Goal: Find specific page/section: Find specific page/section

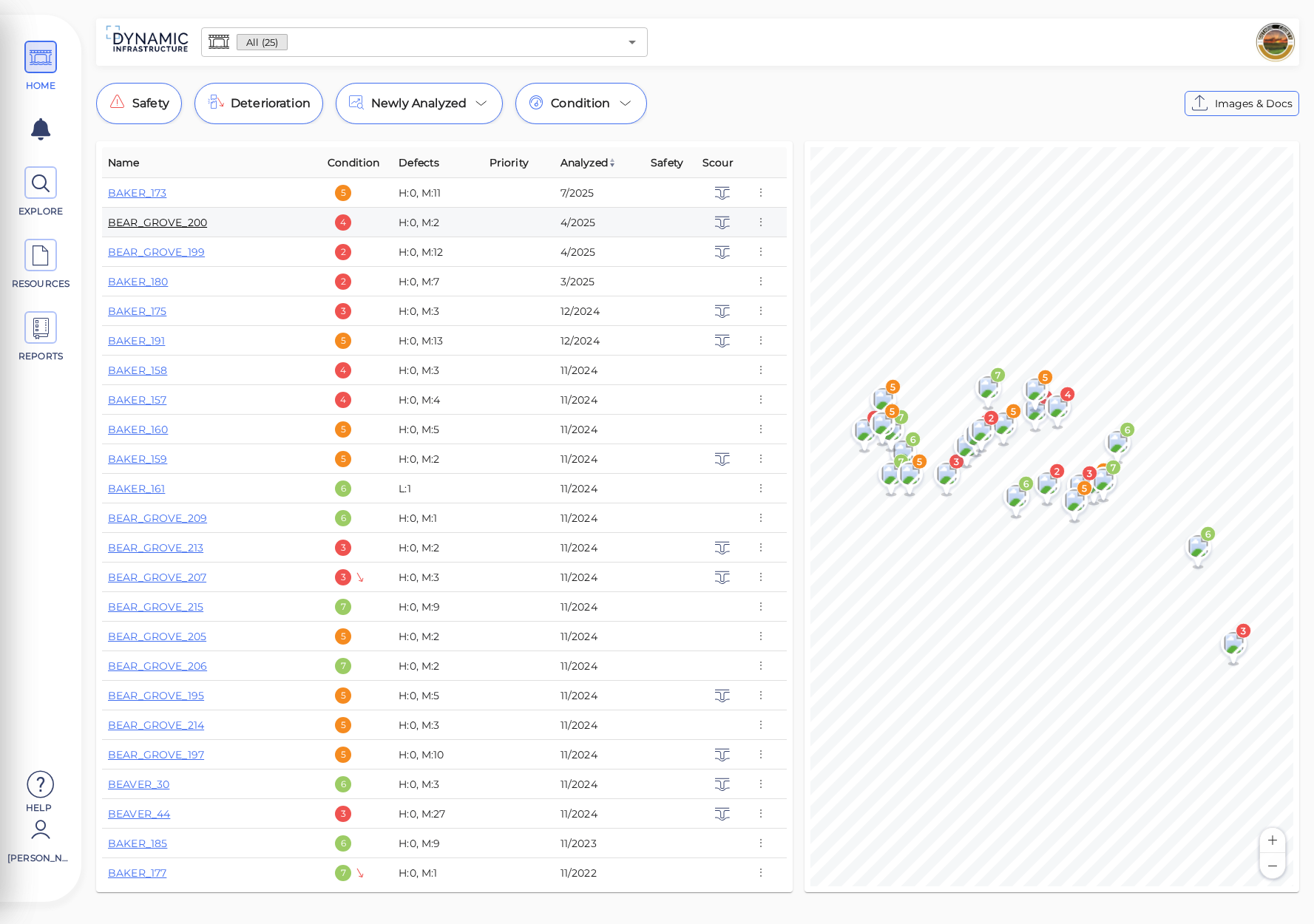
click at [177, 225] on link "BEAR_GROVE_200" at bounding box center [157, 222] width 99 height 13
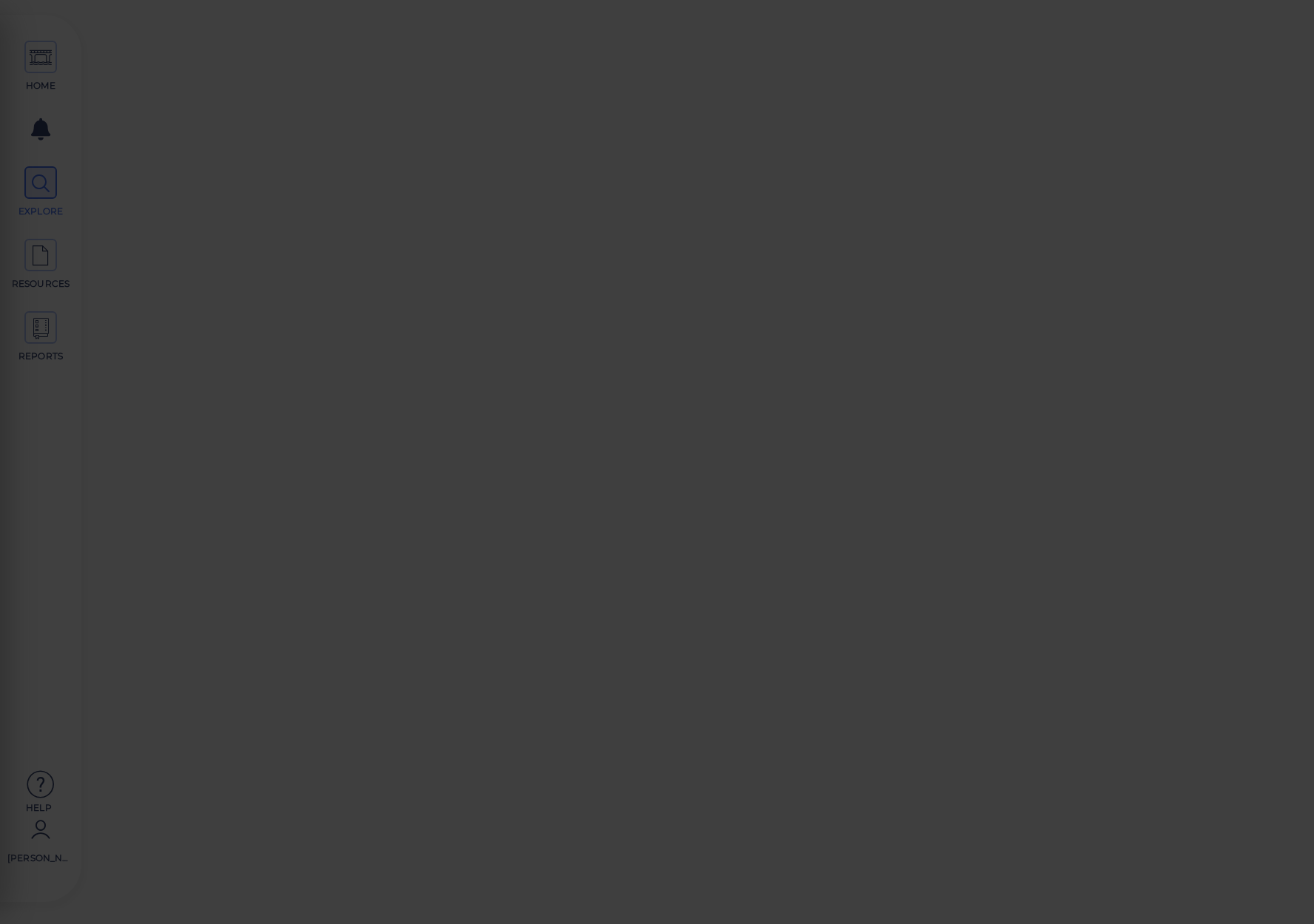
click at [177, 225] on div at bounding box center [657, 462] width 1314 height 924
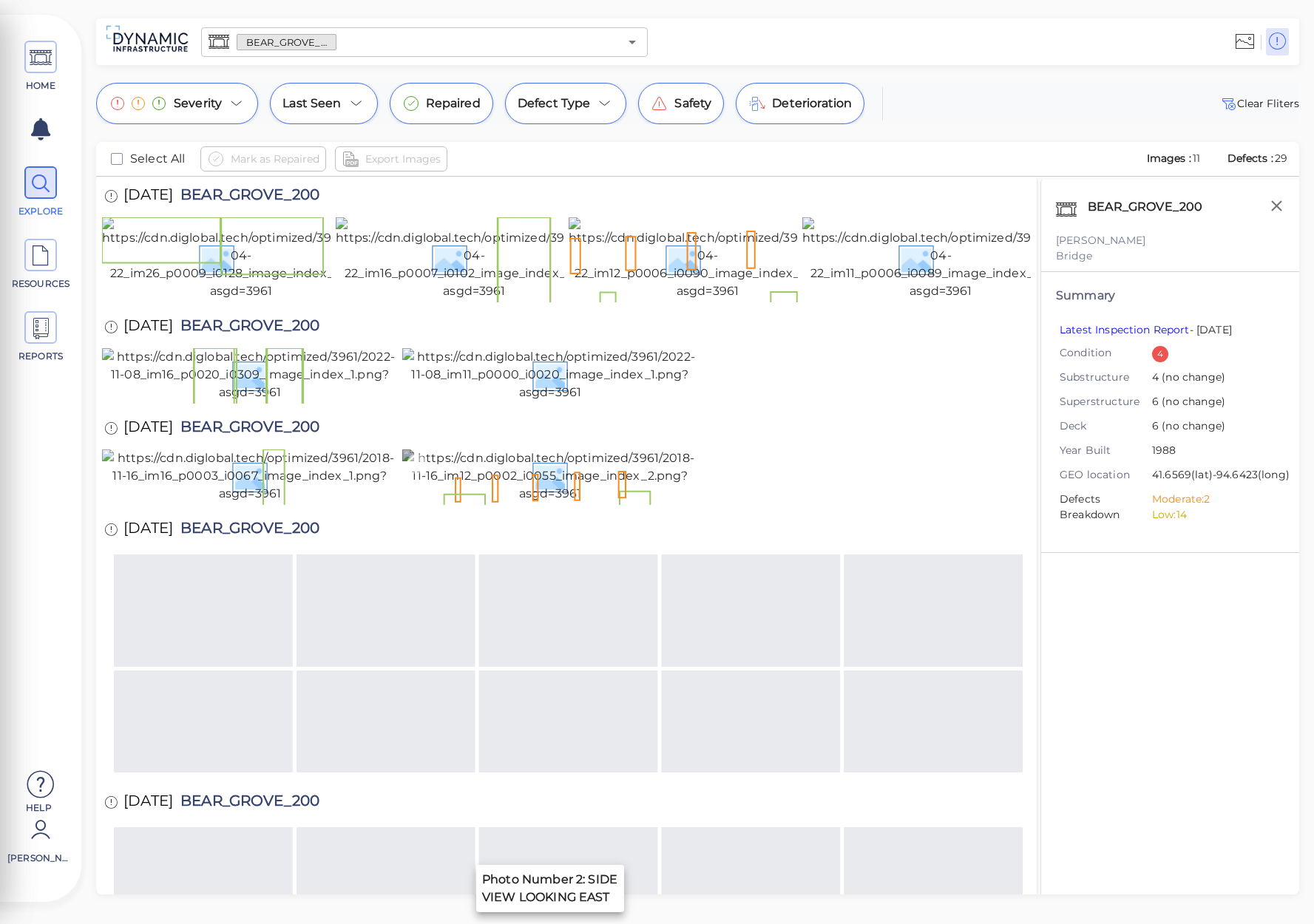
click at [574, 503] on img at bounding box center [550, 476] width 296 height 53
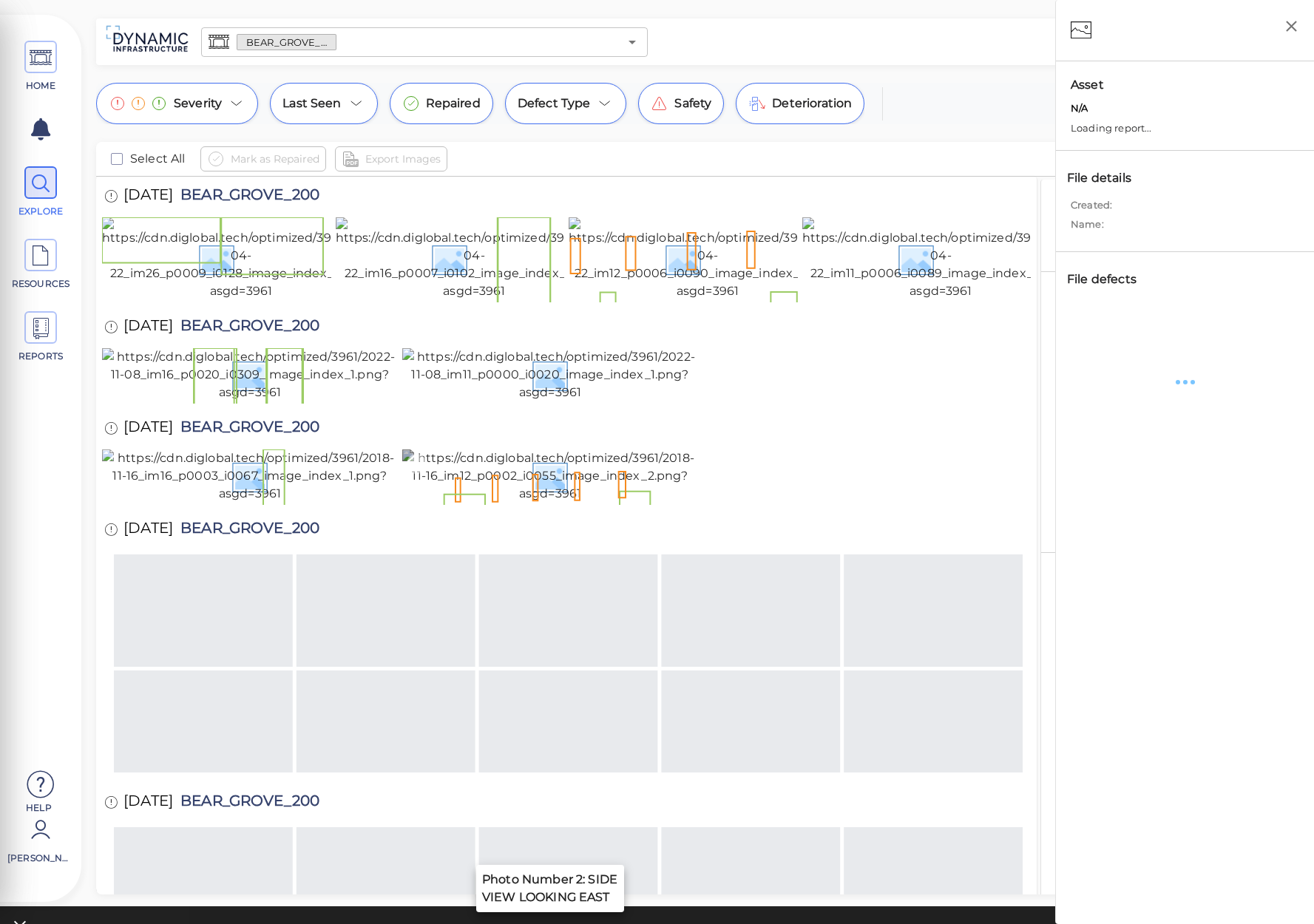
click at [574, 503] on img at bounding box center [550, 476] width 296 height 53
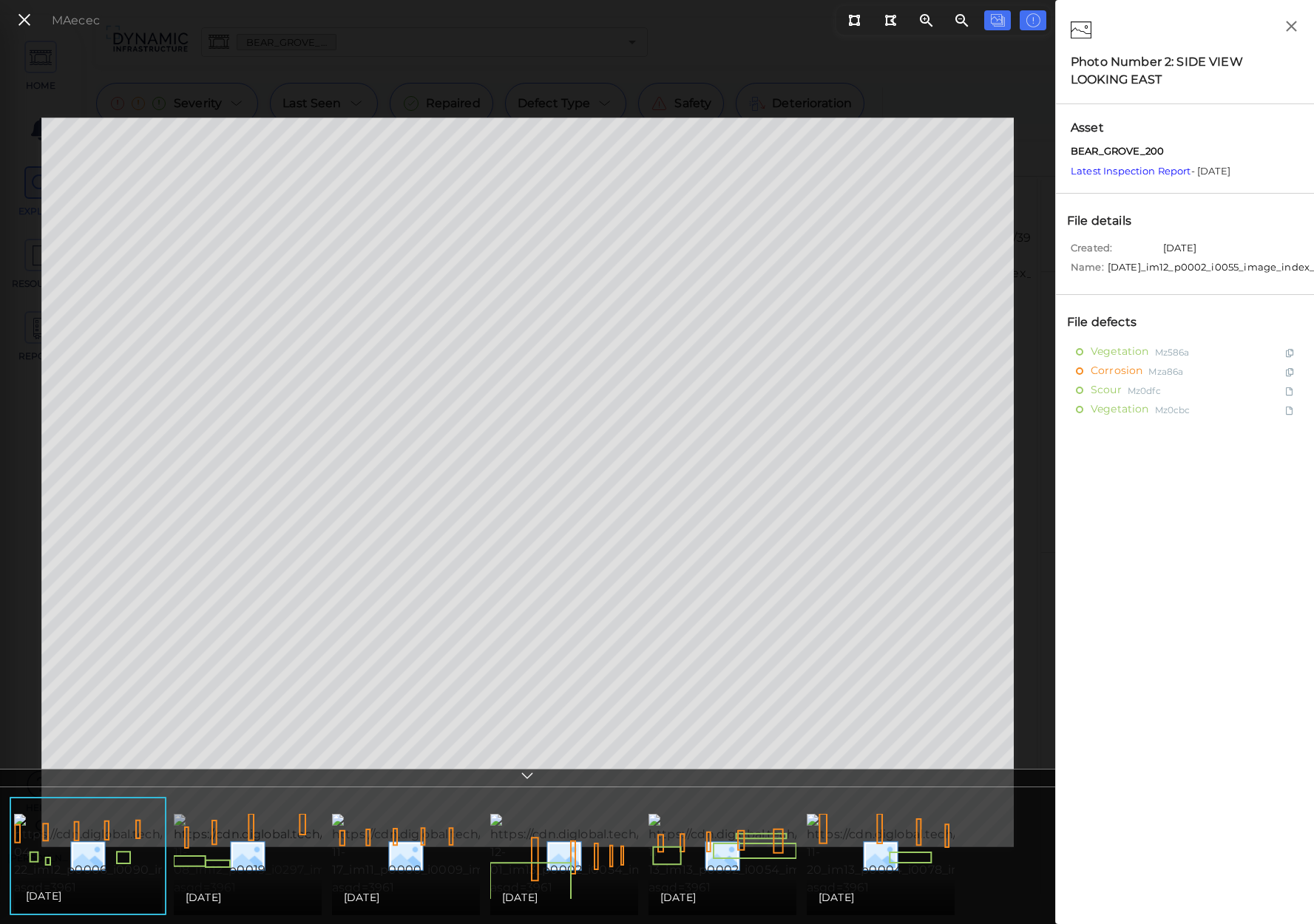
click at [224, 867] on img at bounding box center [310, 855] width 272 height 83
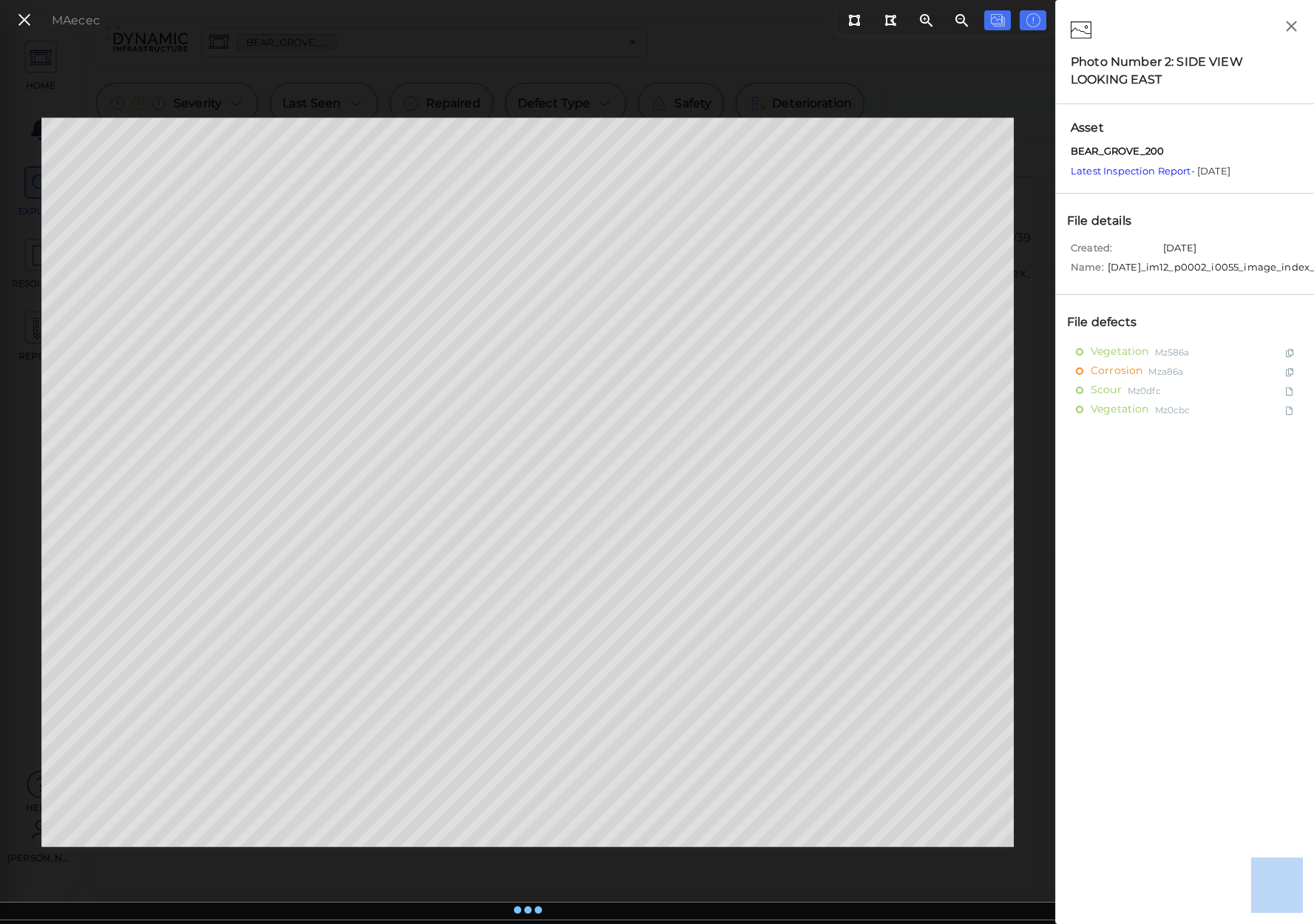
click at [224, 867] on div "MAecec" at bounding box center [527, 482] width 1055 height 883
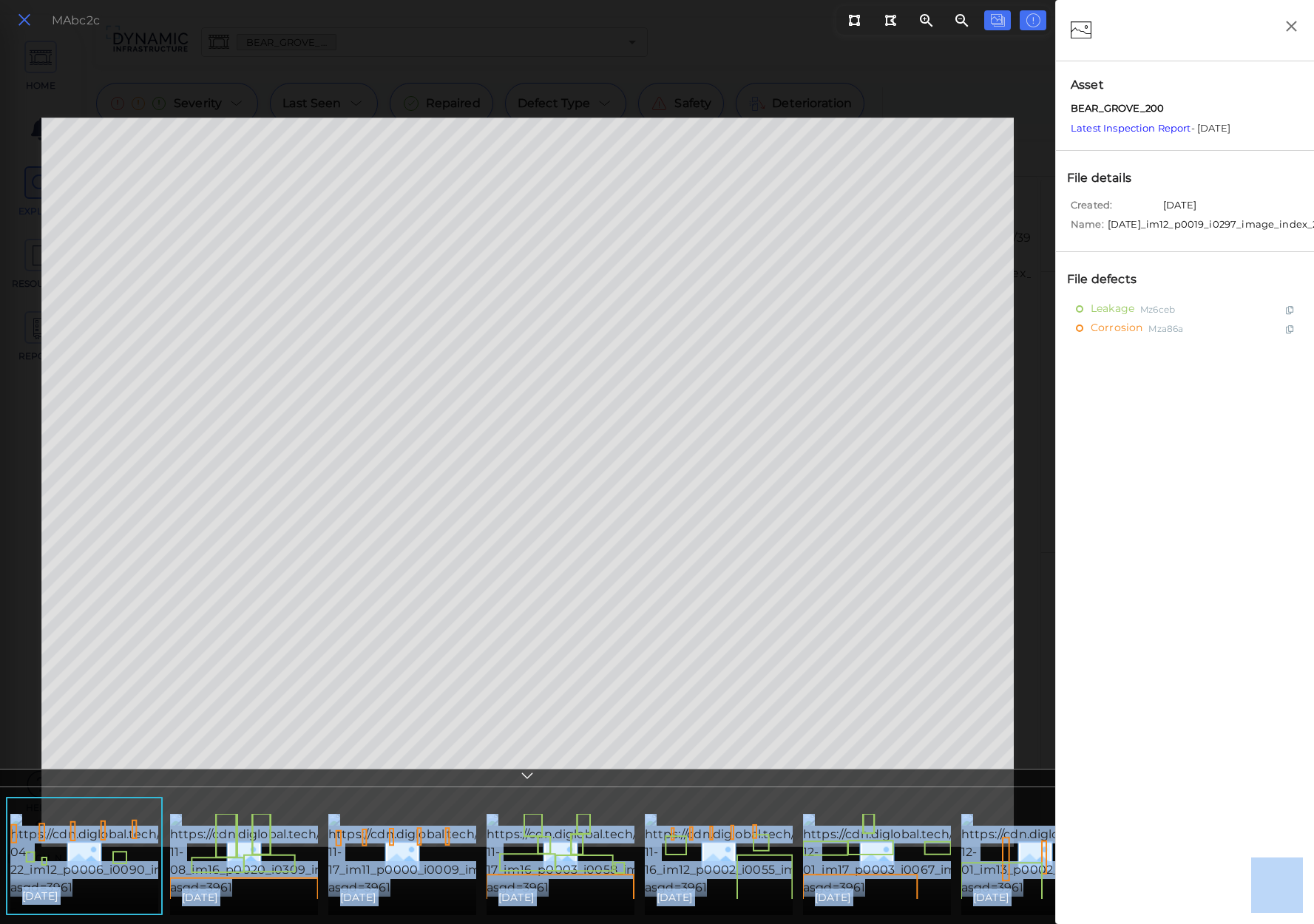
click at [28, 16] on icon at bounding box center [24, 20] width 16 height 20
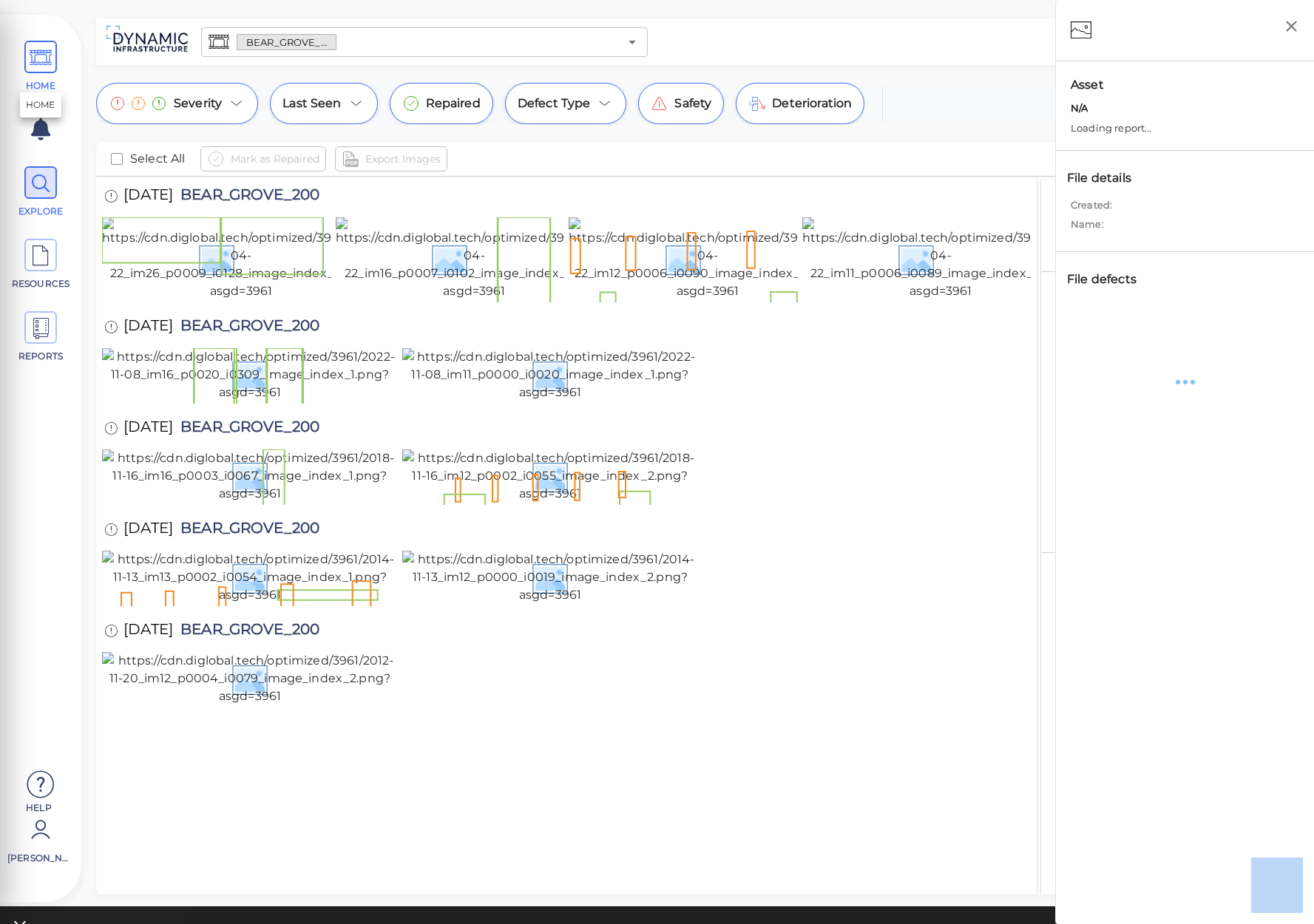
click at [35, 60] on icon at bounding box center [41, 58] width 22 height 34
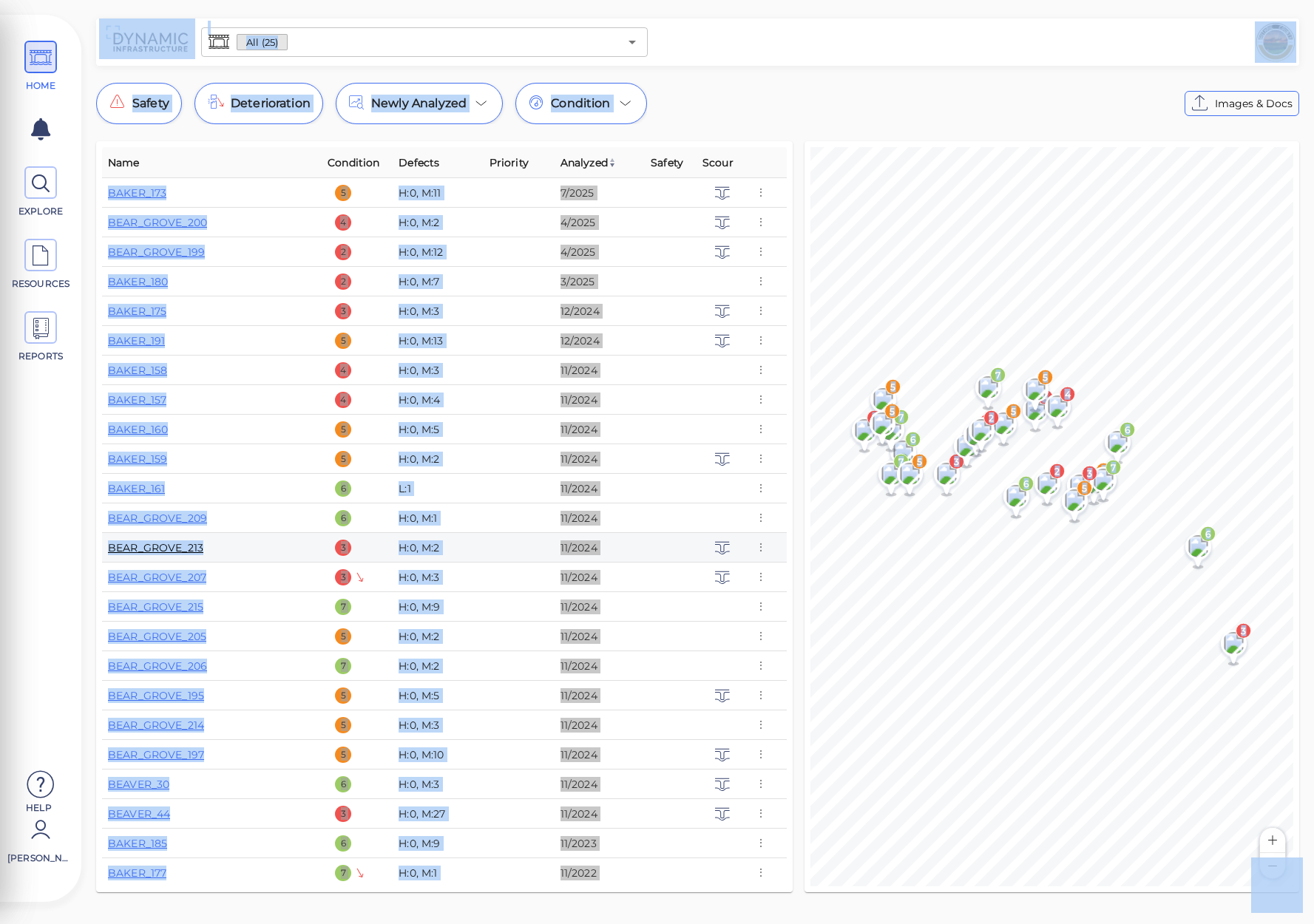
click at [175, 546] on link "BEAR_GROVE_213" at bounding box center [155, 547] width 95 height 13
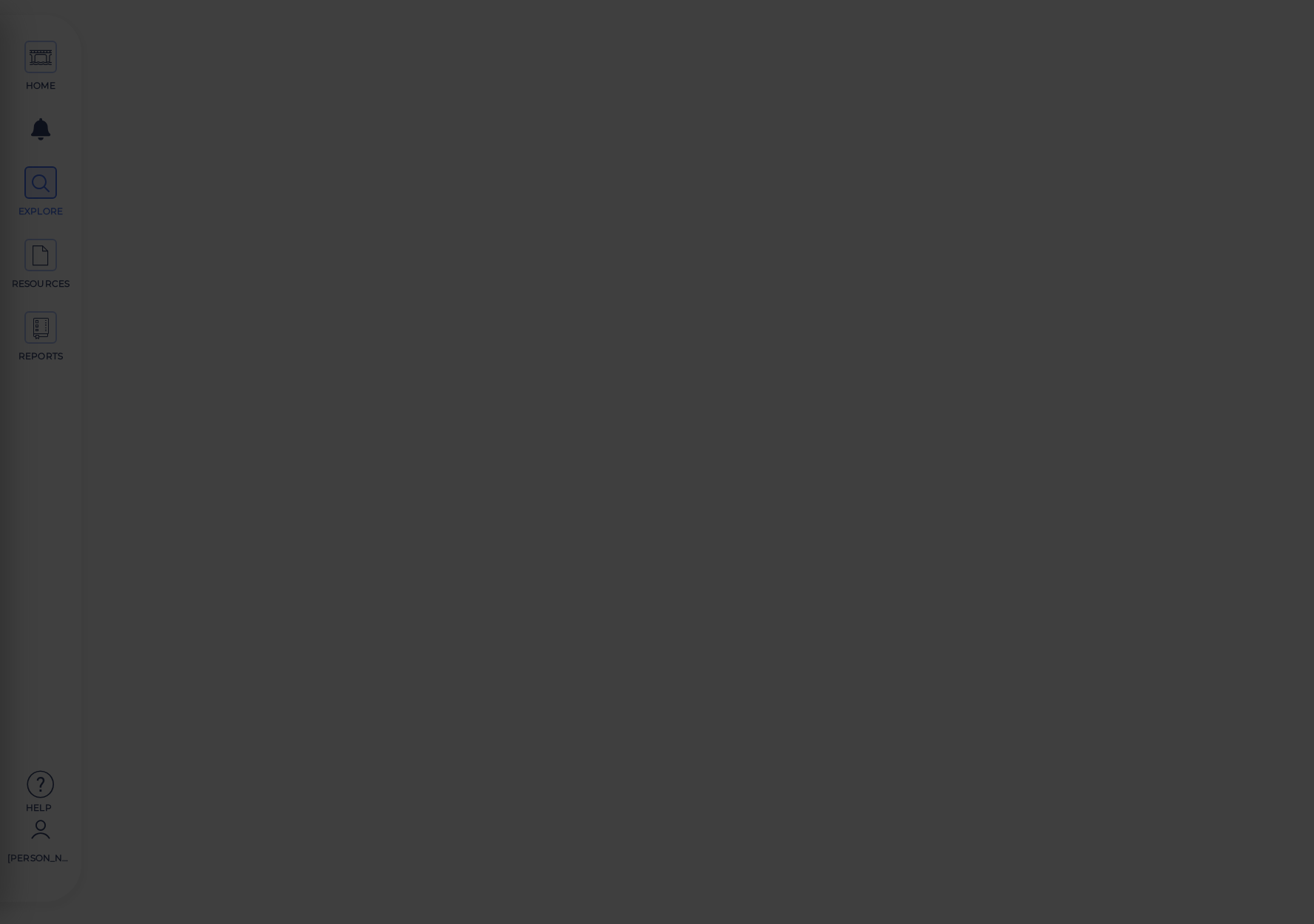
click at [175, 546] on div at bounding box center [657, 462] width 1314 height 924
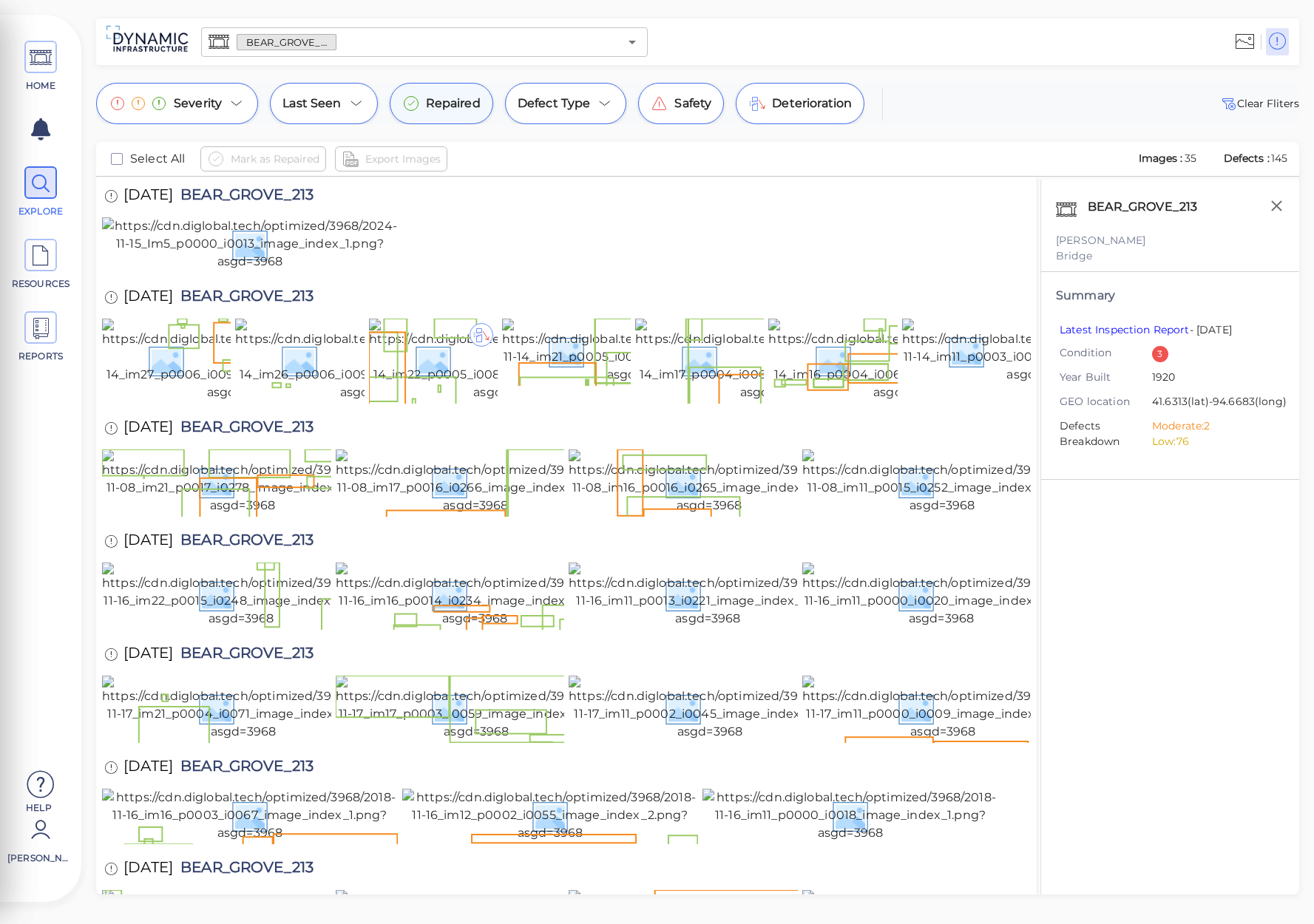
click at [457, 105] on span "Repaired" at bounding box center [453, 103] width 55 height 18
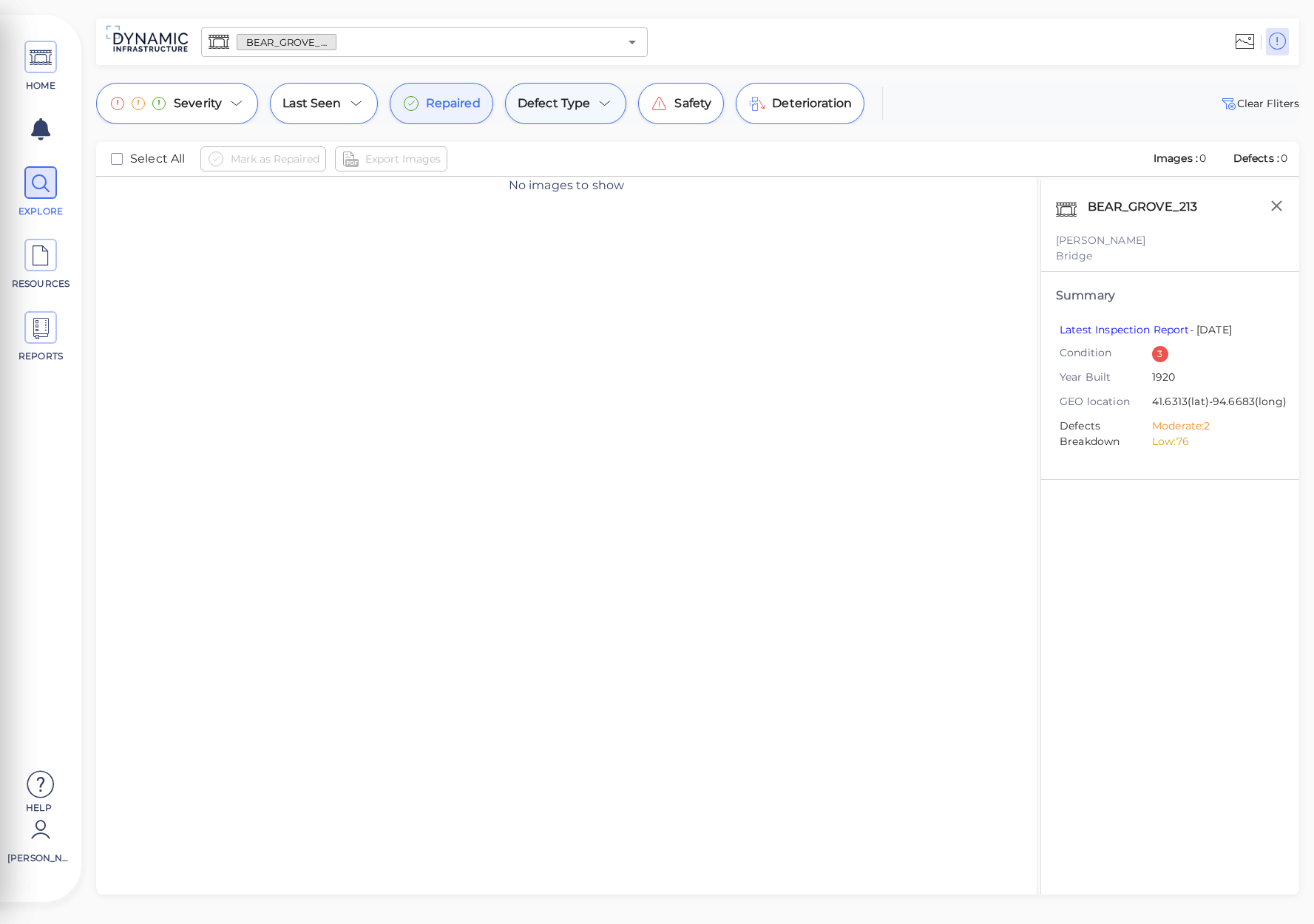
click at [580, 111] on span "Defect Type" at bounding box center [554, 103] width 73 height 18
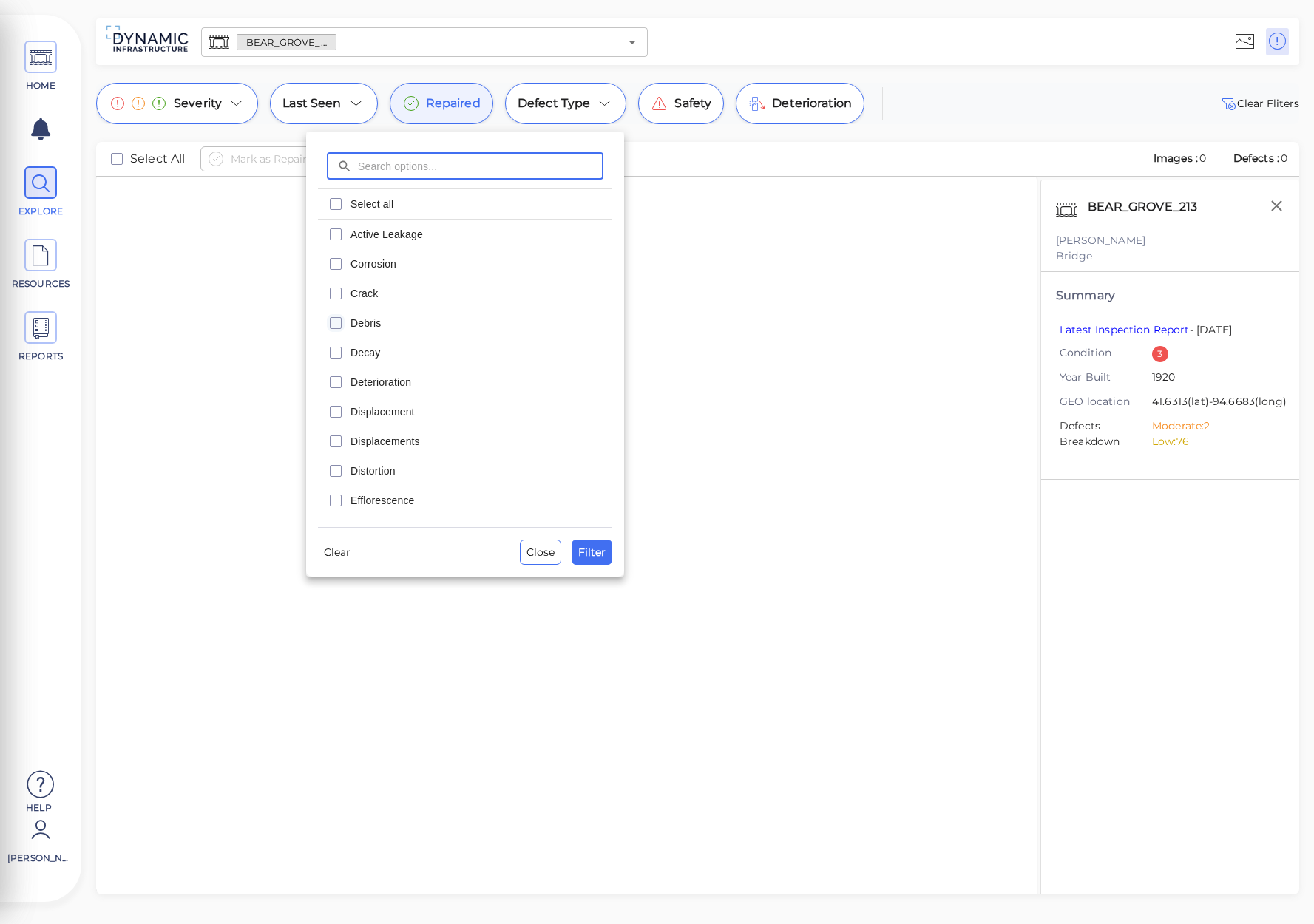
click at [336, 325] on icon "checkbox" at bounding box center [336, 322] width 18 height 18
click at [591, 552] on span "Filter" at bounding box center [592, 552] width 27 height 18
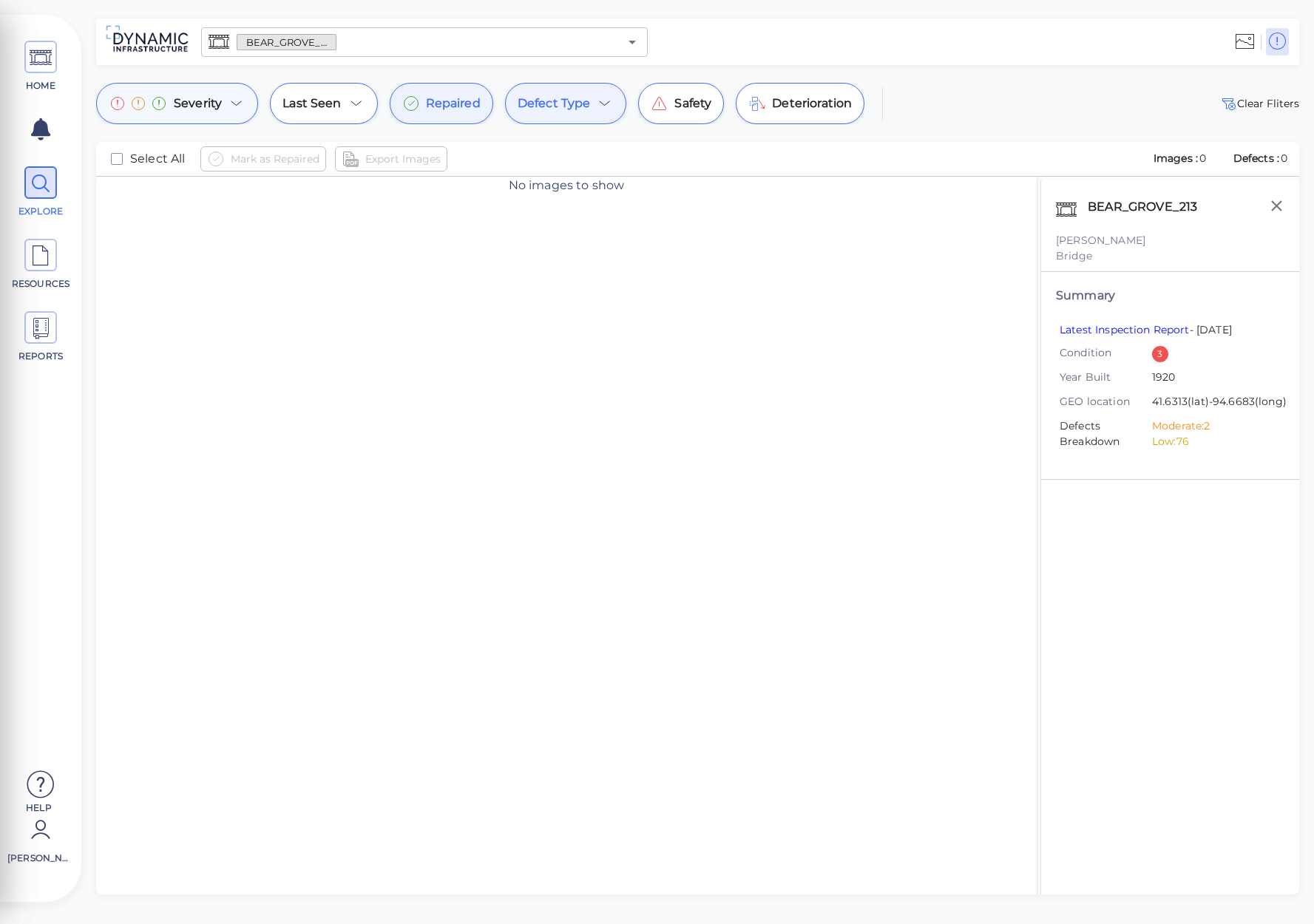
click at [228, 108] on icon at bounding box center [237, 103] width 18 height 18
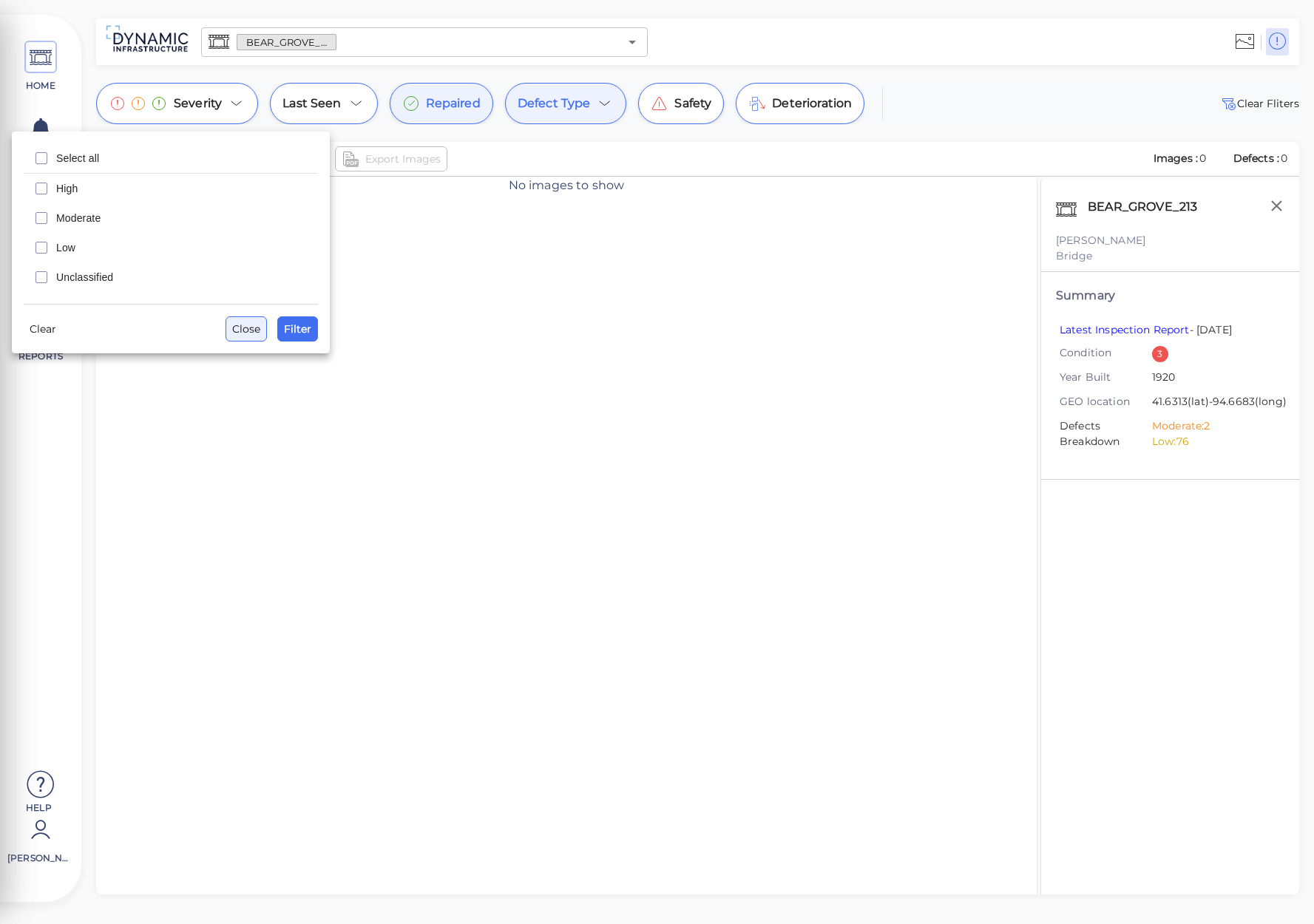
click at [249, 328] on span "Close" at bounding box center [246, 329] width 28 height 18
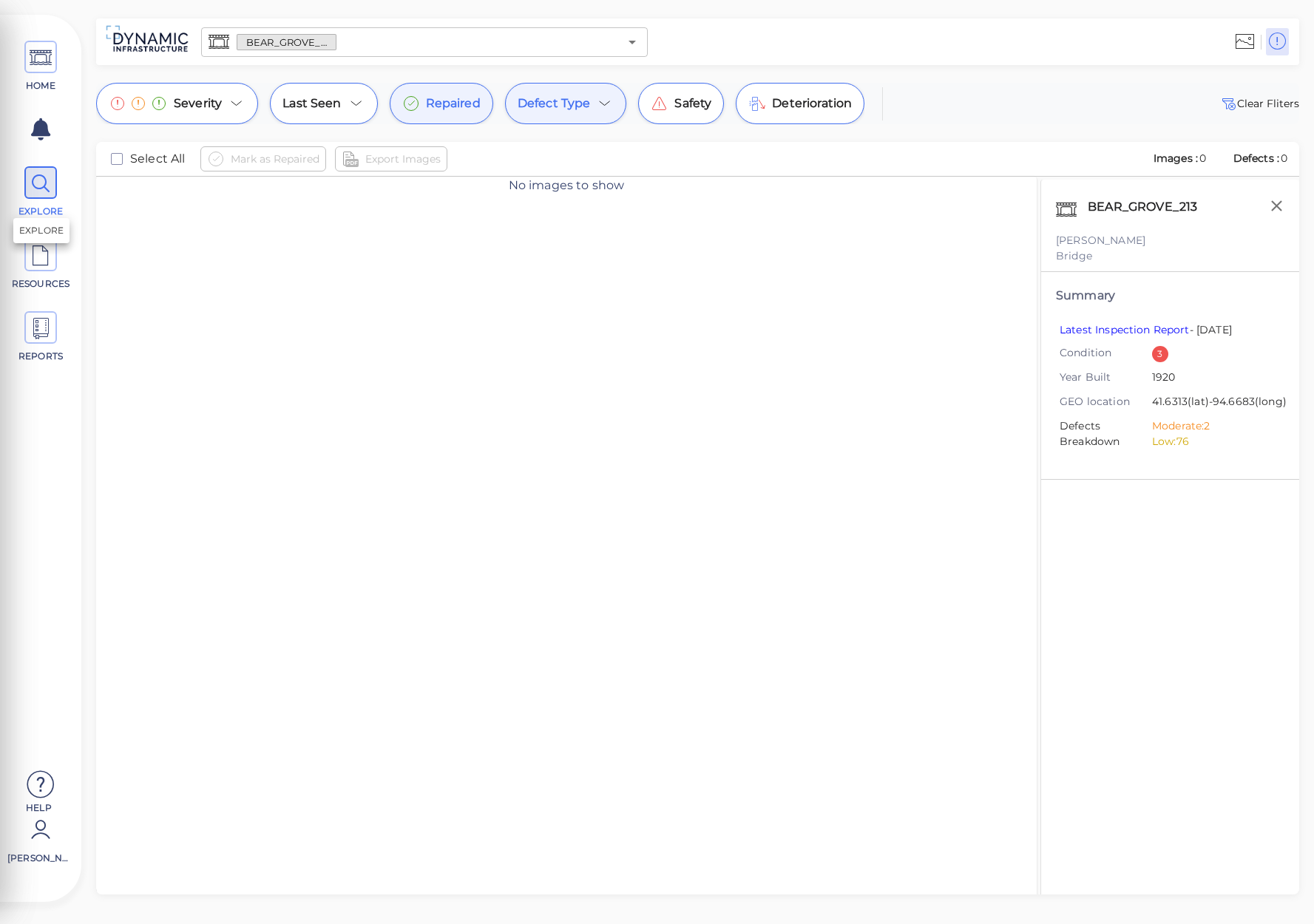
click at [41, 190] on icon at bounding box center [41, 183] width 22 height 34
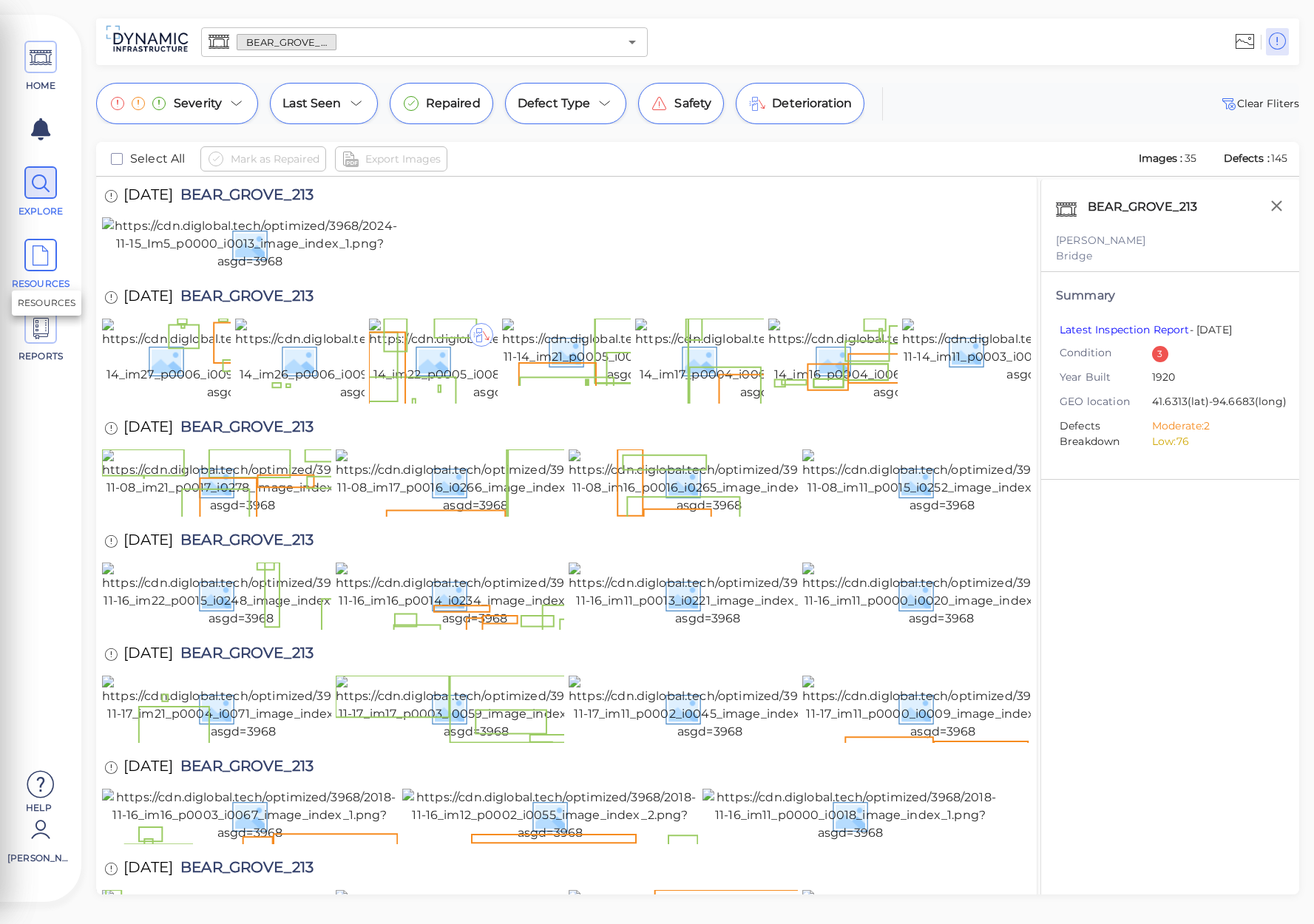
click at [37, 261] on icon at bounding box center [41, 256] width 22 height 34
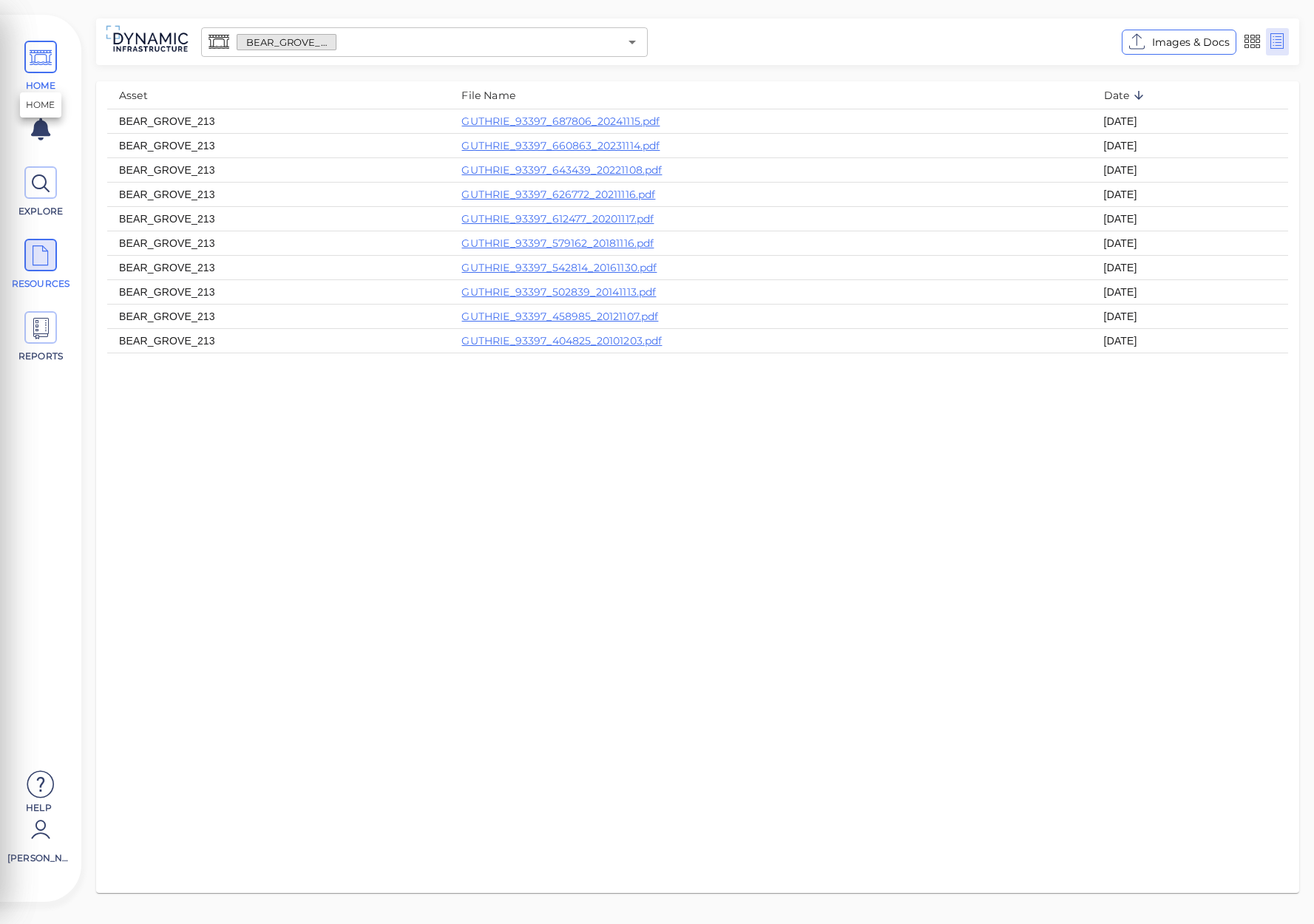
click at [36, 68] on icon at bounding box center [41, 58] width 22 height 34
